Goal: Information Seeking & Learning: Learn about a topic

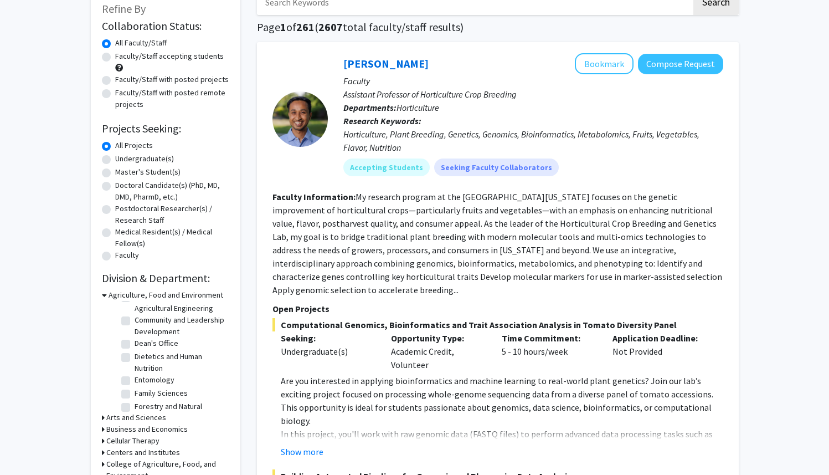
scroll to position [59, 0]
click at [141, 366] on label "Dietetics and Human Nutrition" at bounding box center [181, 355] width 92 height 23
click at [141, 351] on input "Dietetics and Human Nutrition" at bounding box center [138, 347] width 7 height 7
checkbox input "true"
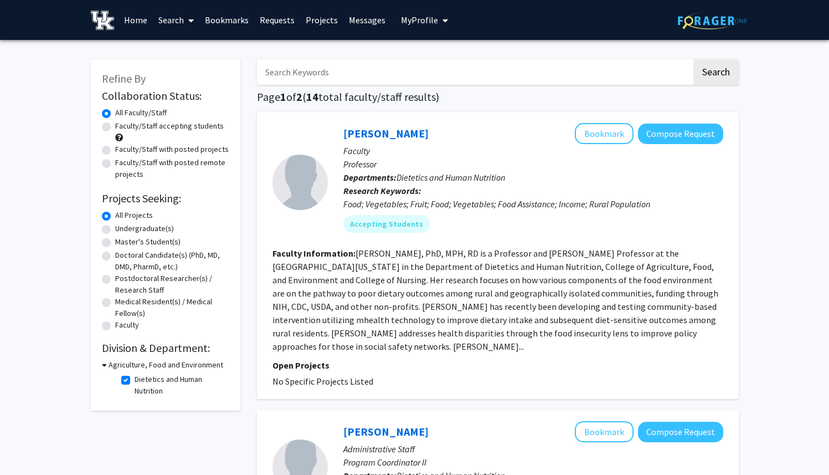
click at [115, 150] on label "Faculty/Staff with posted projects" at bounding box center [172, 150] width 114 height 12
click at [115, 150] on input "Faculty/Staff with posted projects" at bounding box center [118, 147] width 7 height 7
radio input "true"
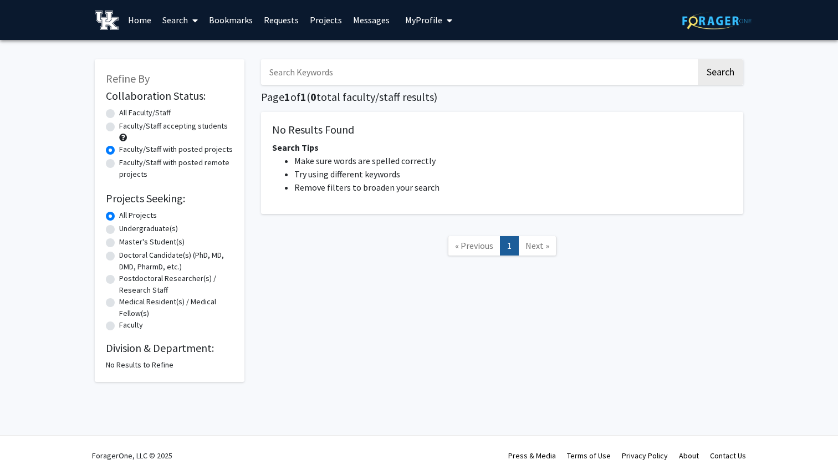
click at [119, 153] on label "Faculty/Staff with posted projects" at bounding box center [176, 150] width 114 height 12
click at [119, 151] on input "Faculty/Staff with posted projects" at bounding box center [122, 147] width 7 height 7
click at [115, 112] on div "All Faculty/Staff" at bounding box center [169, 113] width 127 height 13
click at [119, 115] on label "All Faculty/Staff" at bounding box center [145, 113] width 52 height 12
click at [119, 114] on input "All Faculty/Staff" at bounding box center [122, 110] width 7 height 7
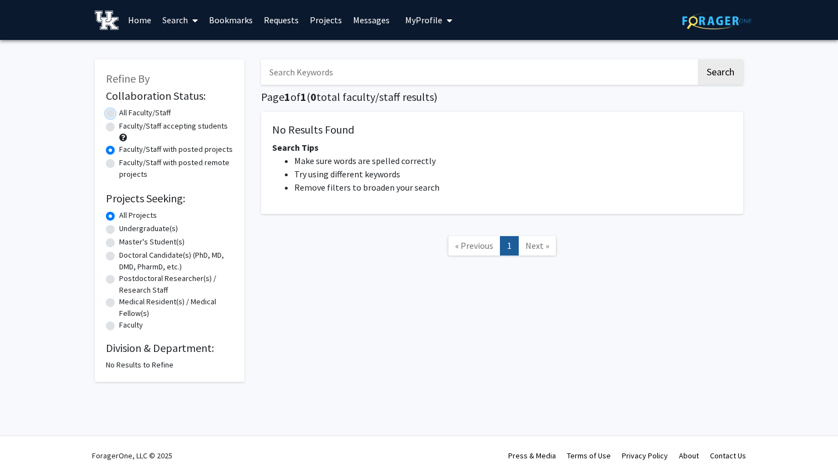
radio input "true"
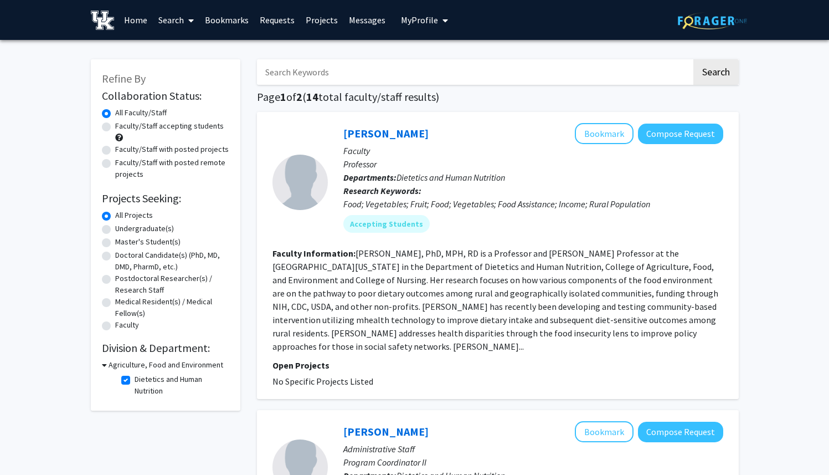
click at [103, 368] on icon at bounding box center [104, 365] width 5 height 12
click at [109, 367] on h3 "Agriculture, Food and Environment" at bounding box center [163, 365] width 115 height 12
click at [135, 382] on label "Dietetics and Human Nutrition" at bounding box center [181, 384] width 92 height 23
click at [135, 381] on input "Dietetics and Human Nutrition" at bounding box center [138, 376] width 7 height 7
checkbox input "false"
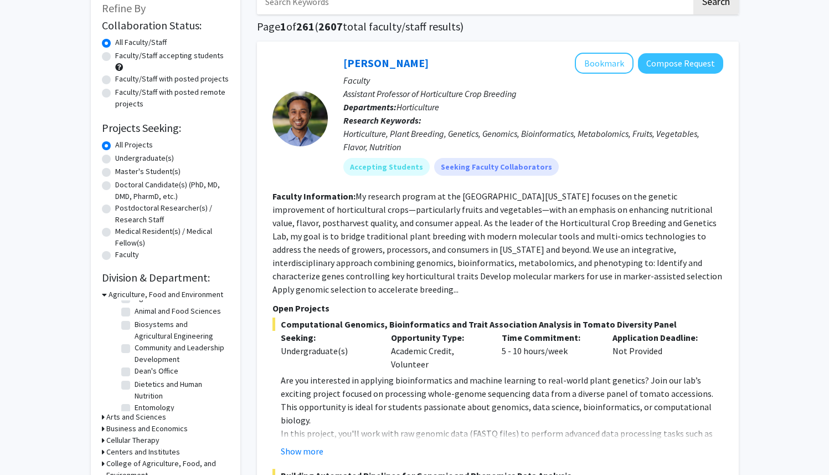
scroll to position [22, 0]
click at [104, 295] on icon at bounding box center [104, 295] width 5 height 12
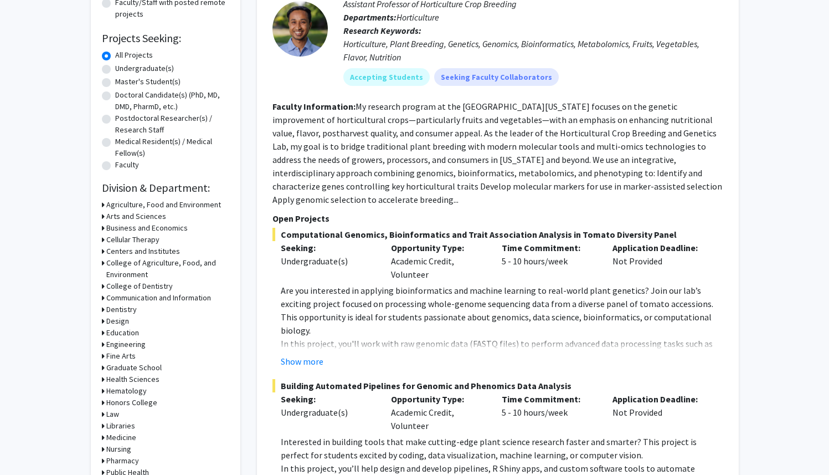
scroll to position [162, 0]
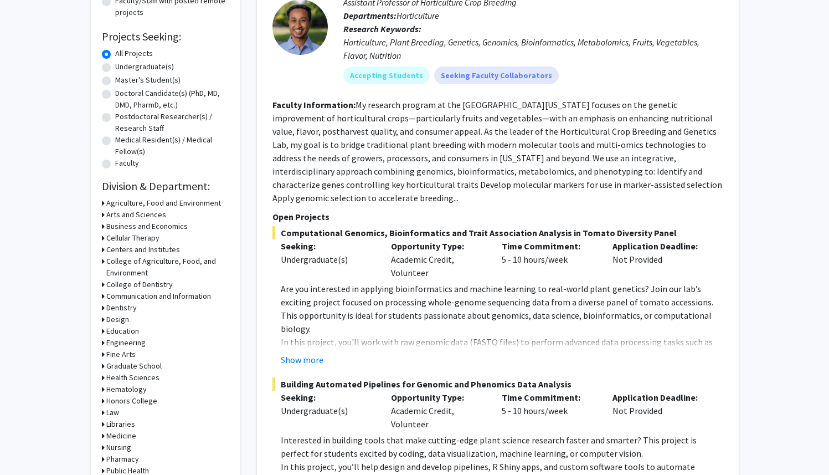
click at [104, 387] on div "Hematology" at bounding box center [165, 389] width 127 height 12
click at [103, 390] on icon at bounding box center [103, 389] width 3 height 12
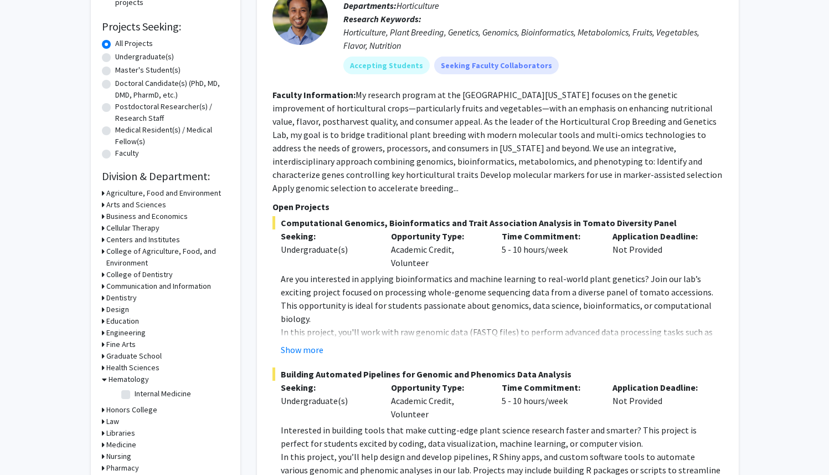
scroll to position [173, 0]
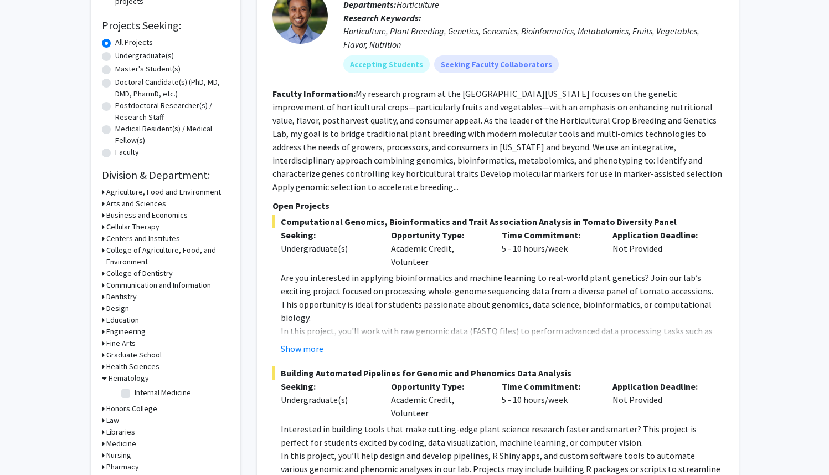
click at [129, 387] on fg-checkbox "Internal Medicine Internal Medicine" at bounding box center [173, 393] width 105 height 13
click at [129, 388] on fg-checkbox "Internal Medicine Internal Medicine" at bounding box center [173, 393] width 105 height 13
click at [135, 393] on label "Internal Medicine" at bounding box center [163, 393] width 57 height 12
click at [135, 393] on input "Internal Medicine" at bounding box center [138, 390] width 7 height 7
checkbox input "true"
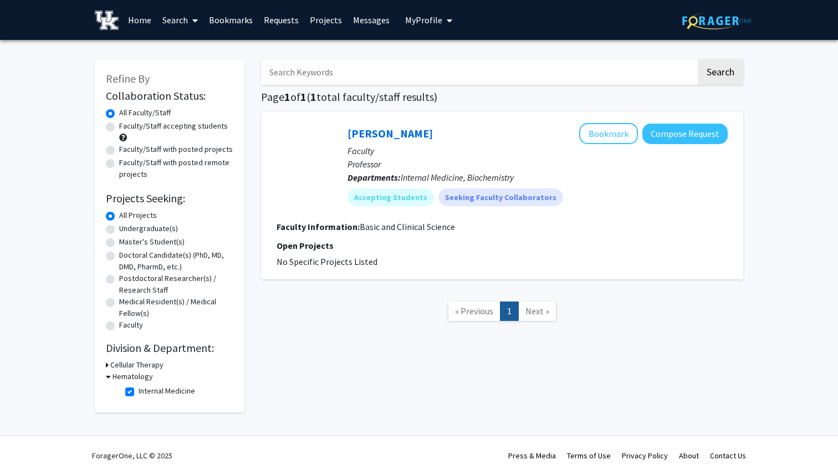
click at [139, 390] on label "Internal Medicine" at bounding box center [167, 391] width 57 height 12
click at [139, 390] on input "Internal Medicine" at bounding box center [142, 388] width 7 height 7
checkbox input "false"
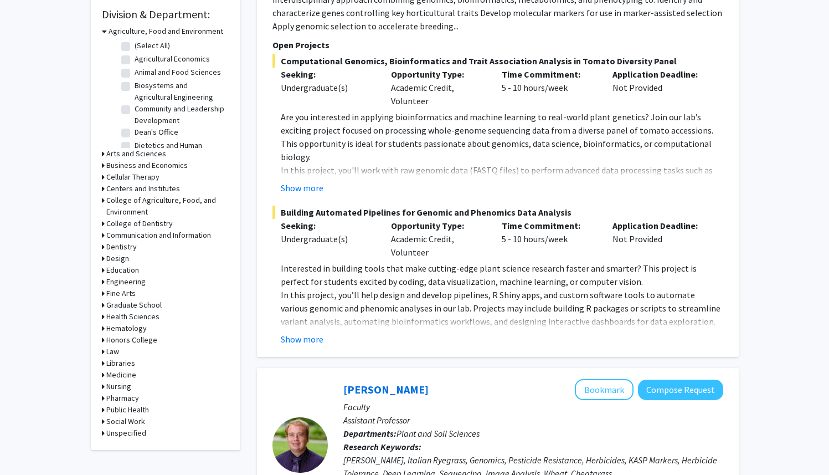
scroll to position [339, 0]
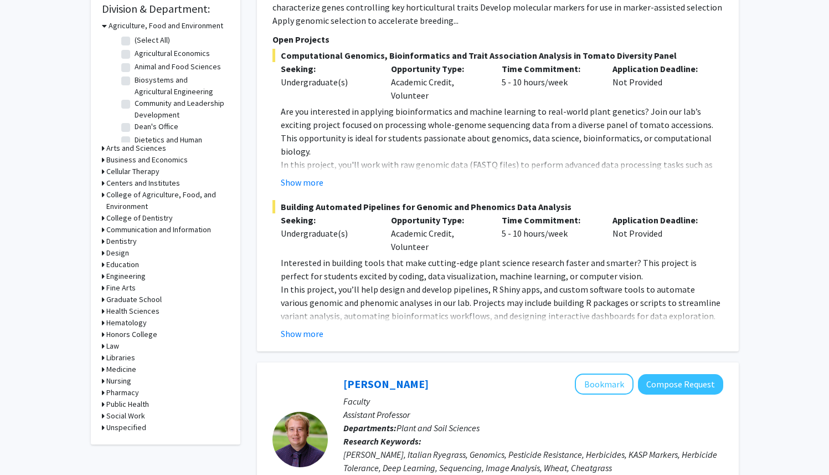
click at [106, 370] on h3 "Medicine" at bounding box center [121, 369] width 30 height 12
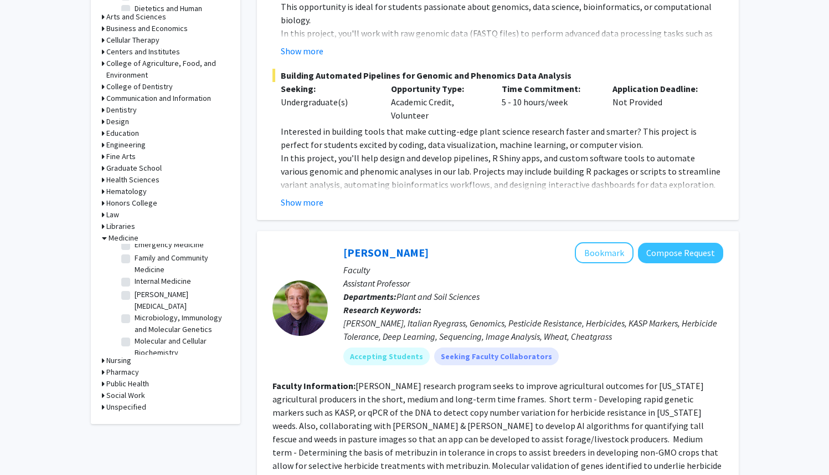
scroll to position [73, 0]
click at [144, 294] on label "[PERSON_NAME] [MEDICAL_DATA]" at bounding box center [181, 297] width 92 height 23
click at [142, 294] on input "[PERSON_NAME] [MEDICAL_DATA]" at bounding box center [138, 289] width 7 height 7
checkbox input "true"
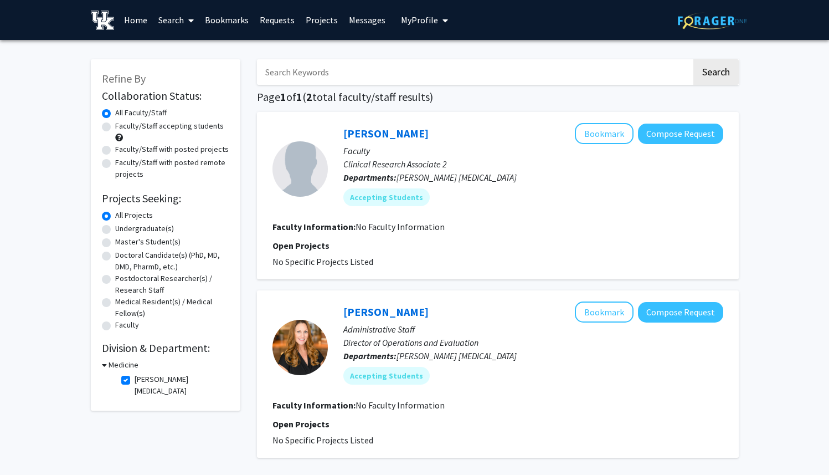
click at [133, 223] on label "Undergraduate(s)" at bounding box center [144, 229] width 59 height 12
click at [122, 223] on input "Undergraduate(s)" at bounding box center [118, 226] width 7 height 7
radio input "true"
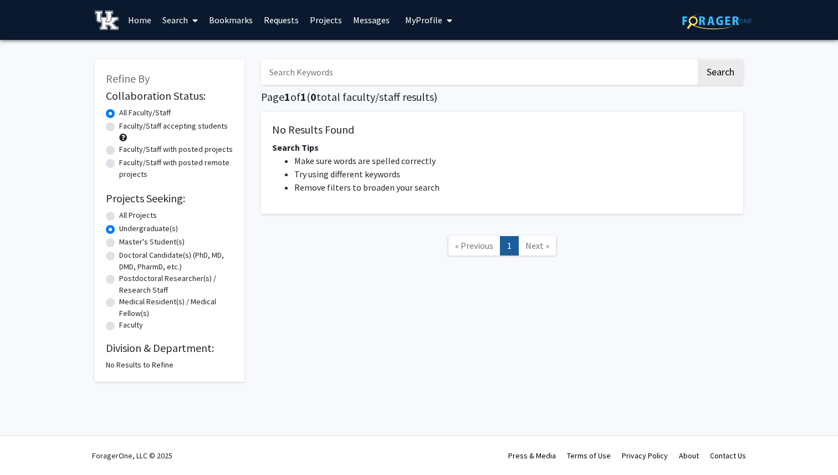
click at [119, 111] on label "All Faculty/Staff" at bounding box center [145, 113] width 52 height 12
click at [119, 111] on input "All Faculty/Staff" at bounding box center [122, 110] width 7 height 7
click at [283, 24] on link "Requests" at bounding box center [281, 20] width 46 height 39
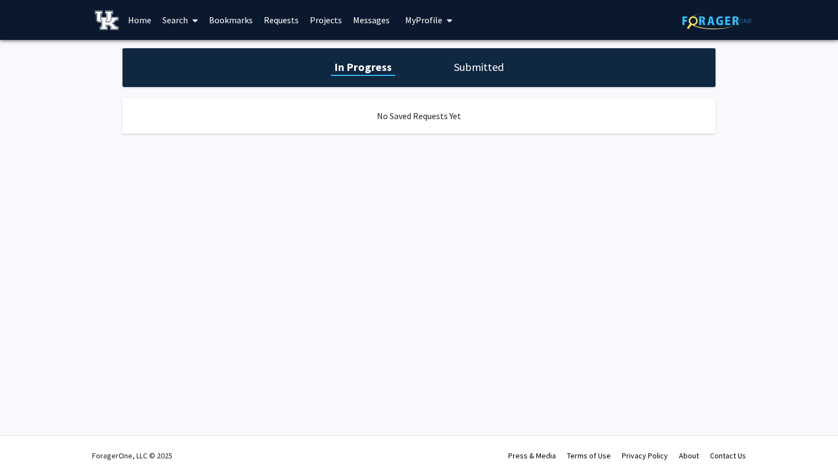
click at [327, 20] on link "Projects" at bounding box center [325, 20] width 43 height 39
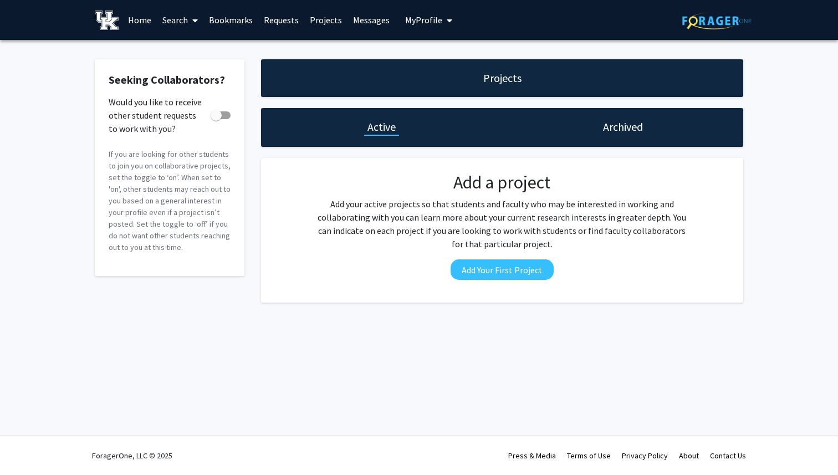
click at [327, 20] on link "Projects" at bounding box center [325, 20] width 43 height 39
click at [146, 24] on link "Home" at bounding box center [139, 20] width 34 height 39
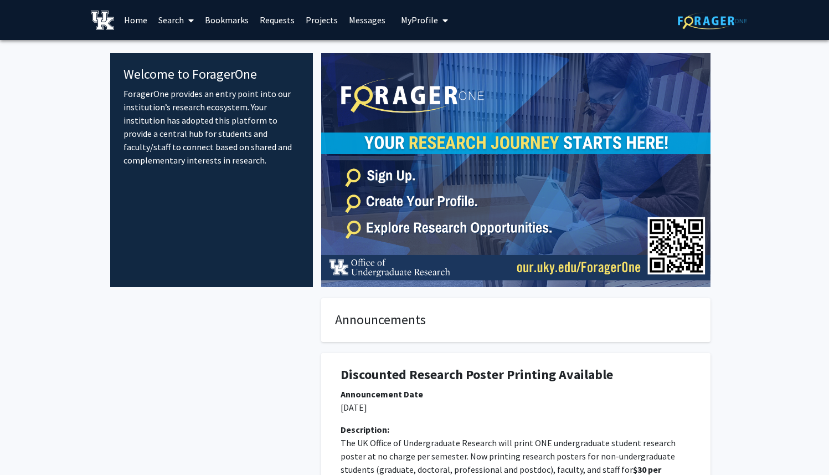
click at [188, 29] on span at bounding box center [189, 20] width 10 height 39
click at [190, 71] on span "Students" at bounding box center [187, 73] width 68 height 22
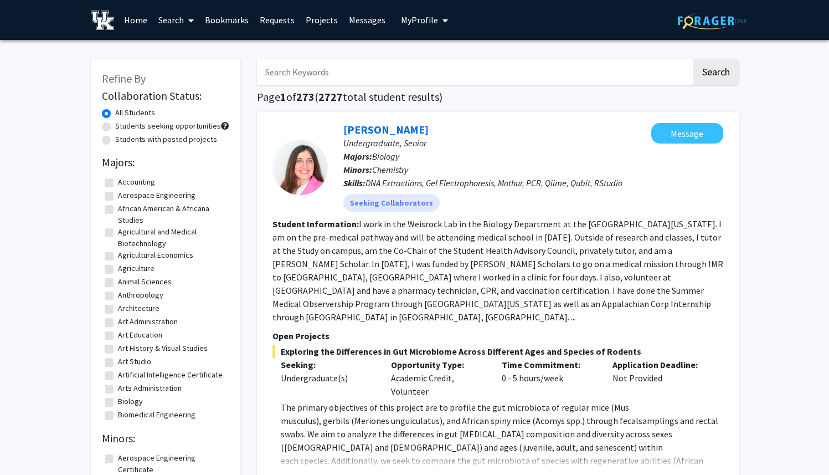
click at [172, 28] on link "Search" at bounding box center [176, 20] width 47 height 39
click at [172, 49] on span "Faculty/Staff" at bounding box center [193, 51] width 81 height 22
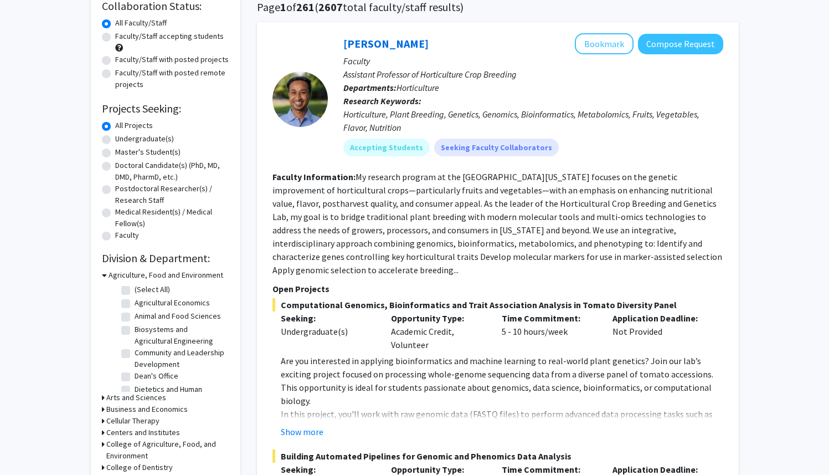
click at [132, 419] on h3 "Cellular Therapy" at bounding box center [132, 421] width 53 height 12
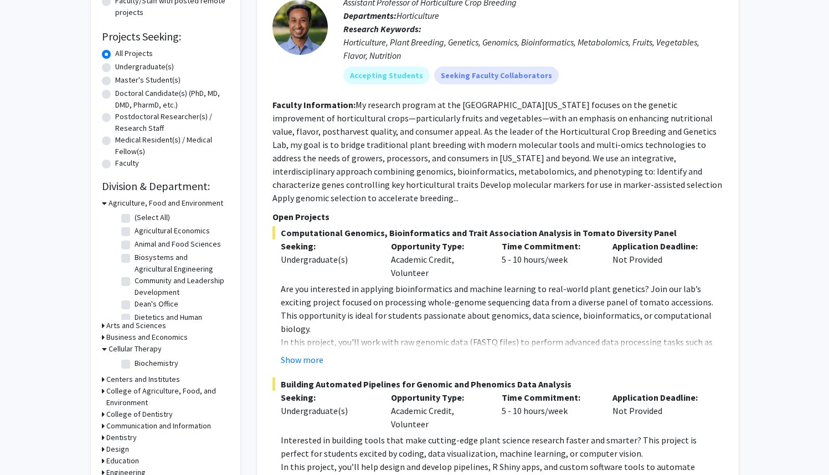
scroll to position [179, 0]
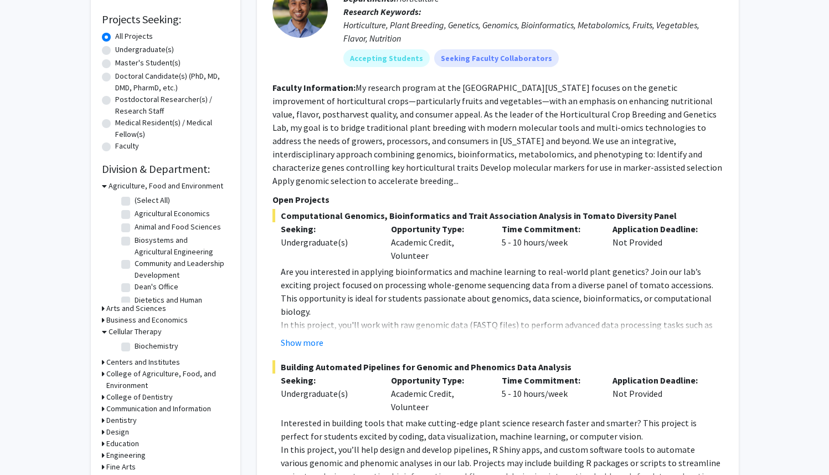
click at [135, 350] on label "Biochemistry" at bounding box center [157, 346] width 44 height 12
click at [135, 347] on input "Biochemistry" at bounding box center [138, 343] width 7 height 7
checkbox input "true"
